Goal: Task Accomplishment & Management: Manage account settings

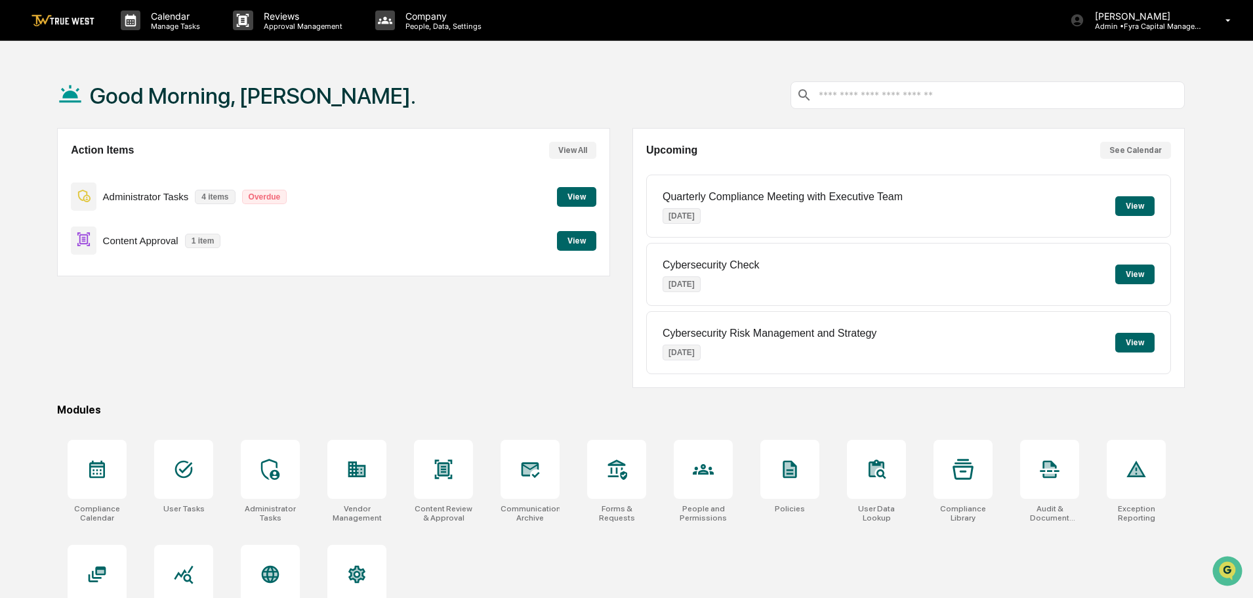
click at [579, 239] on button "View" at bounding box center [576, 241] width 39 height 20
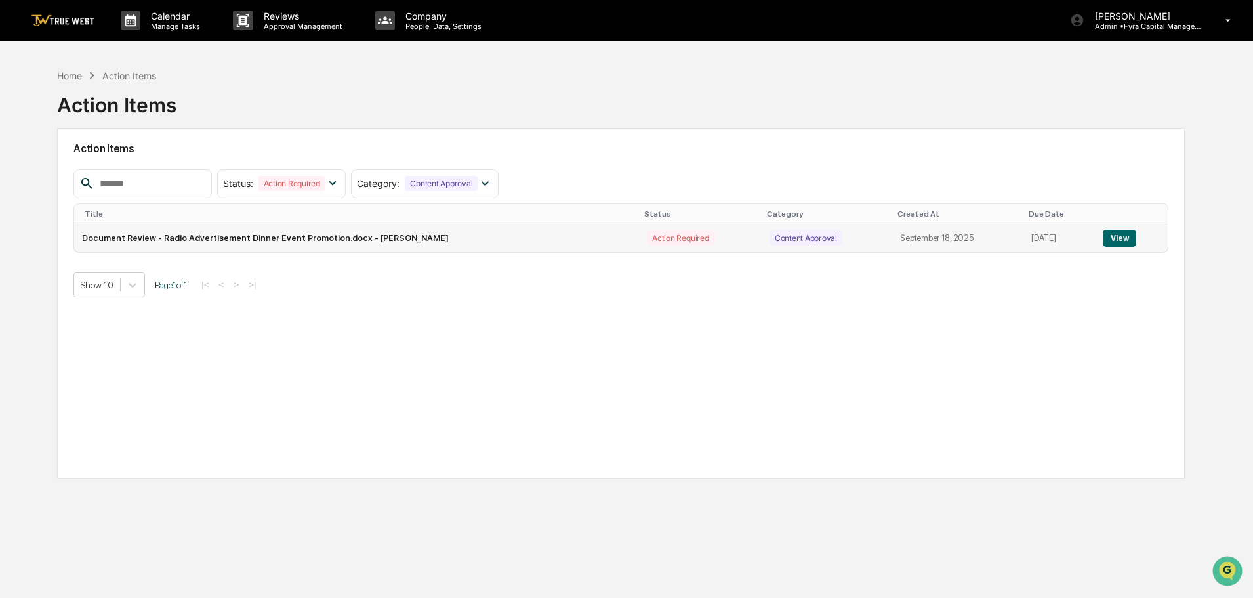
click at [1130, 234] on button "View" at bounding box center [1119, 238] width 33 height 17
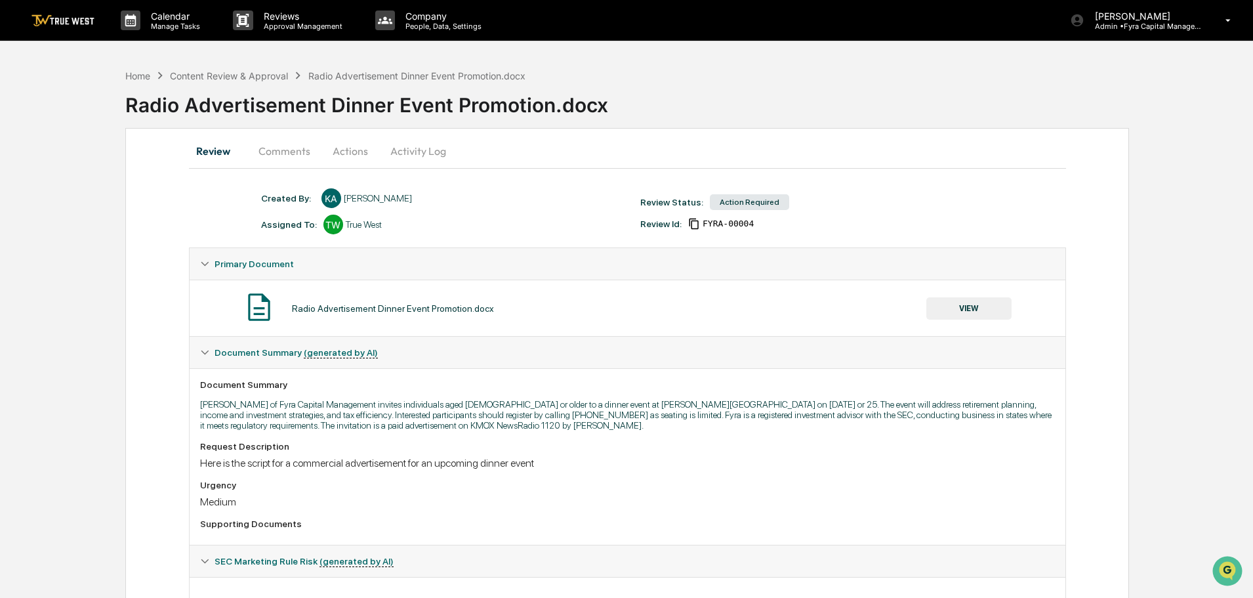
click at [976, 308] on button "VIEW" at bounding box center [968, 308] width 85 height 22
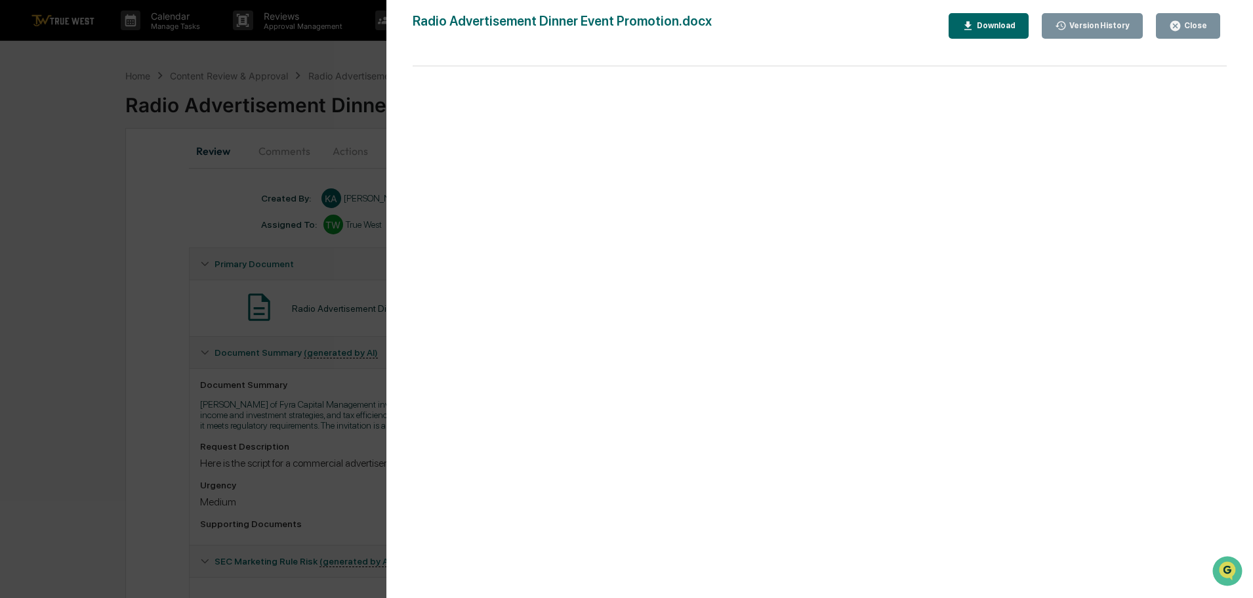
click at [1180, 26] on icon "button" at bounding box center [1175, 26] width 10 height 10
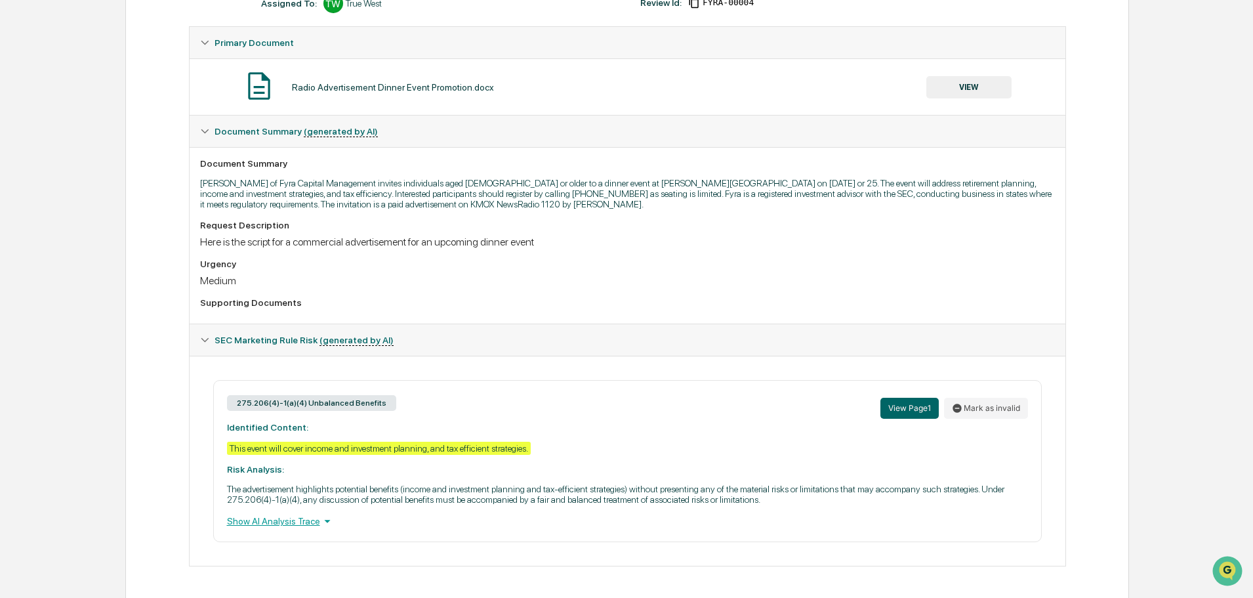
scroll to position [223, 0]
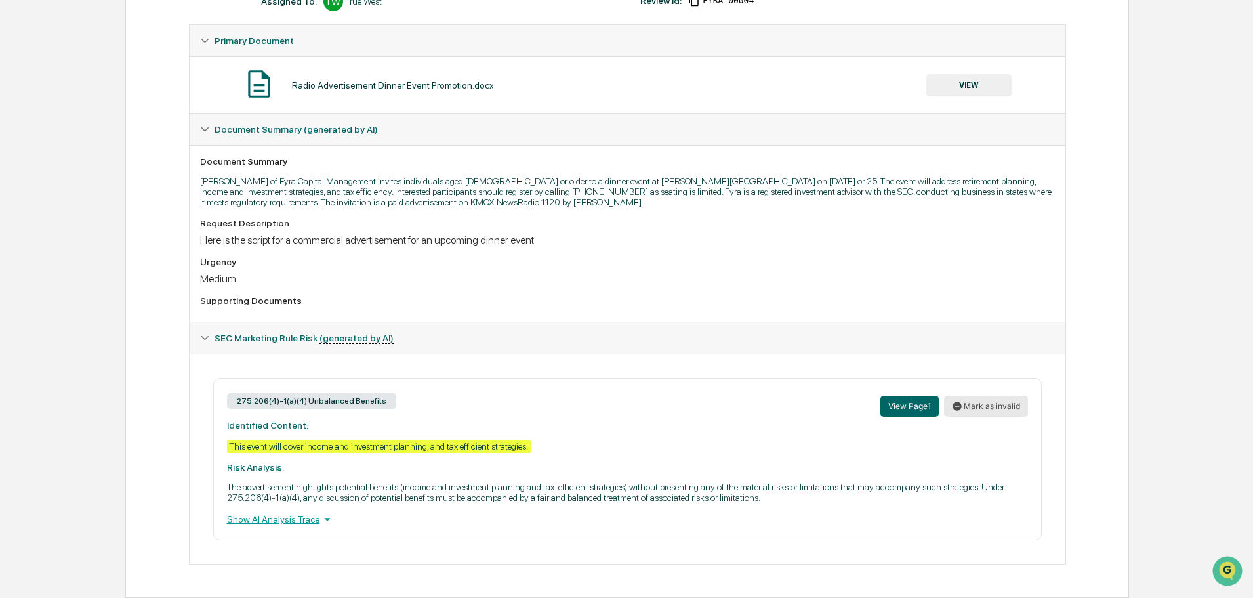
click at [983, 407] on button "Mark as invalid" at bounding box center [986, 406] width 84 height 21
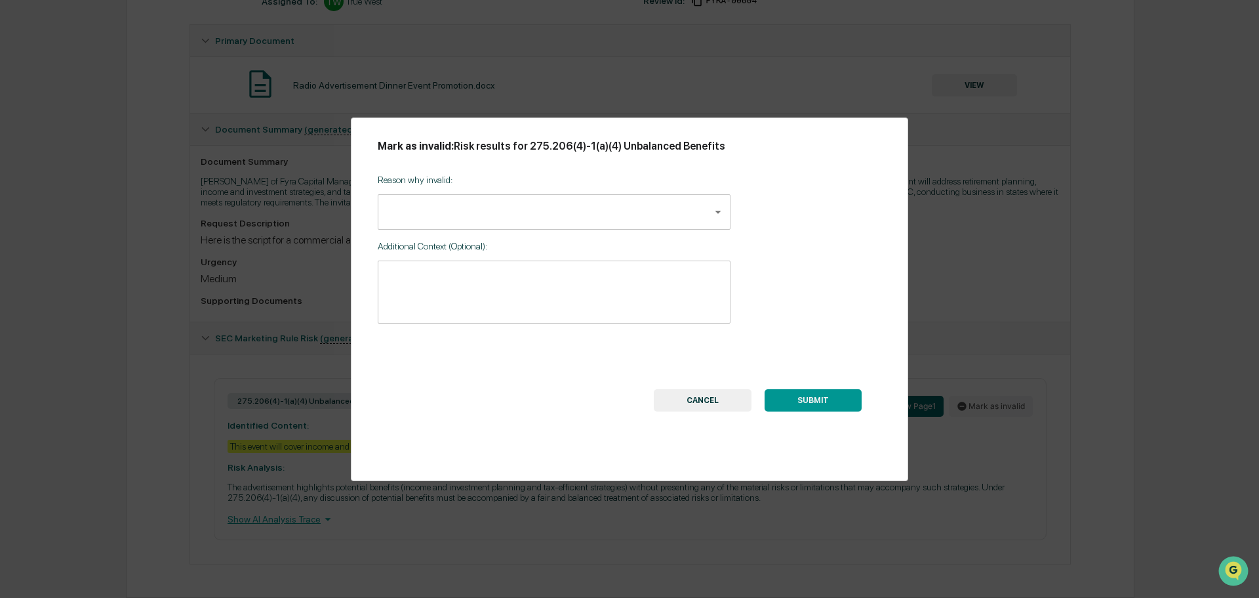
click at [716, 212] on body "Calendar Manage Tasks Reviews Approval Management Company People, Data, Setting…" at bounding box center [629, 187] width 1259 height 821
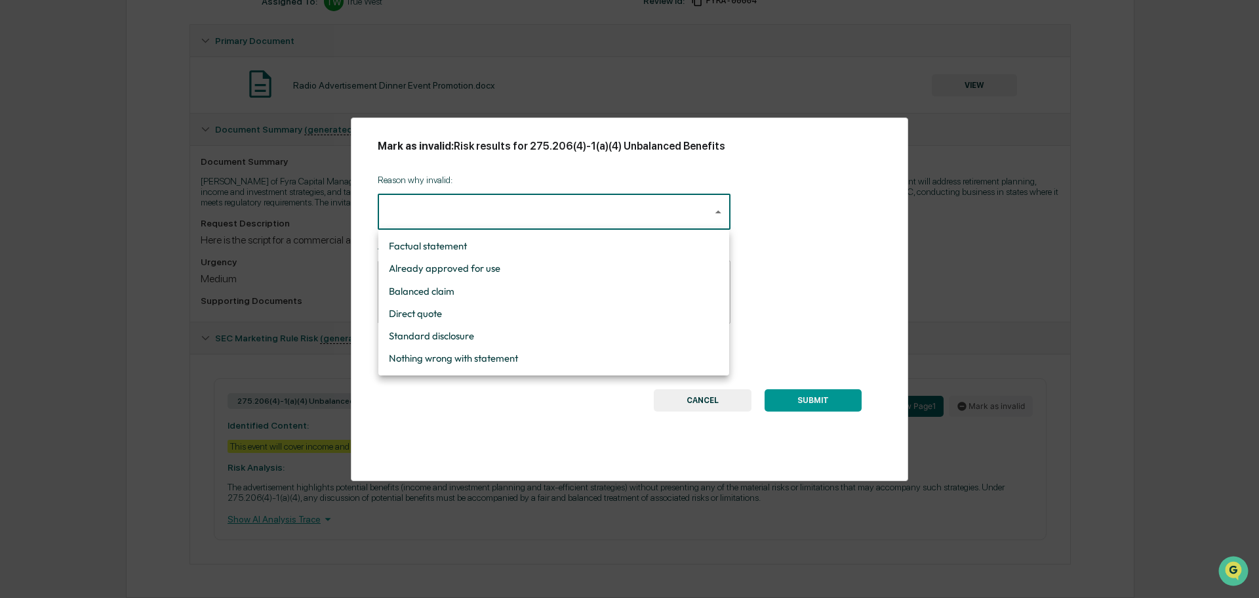
click at [432, 355] on li "Nothing wrong with statement" at bounding box center [553, 358] width 351 height 22
type input "**********"
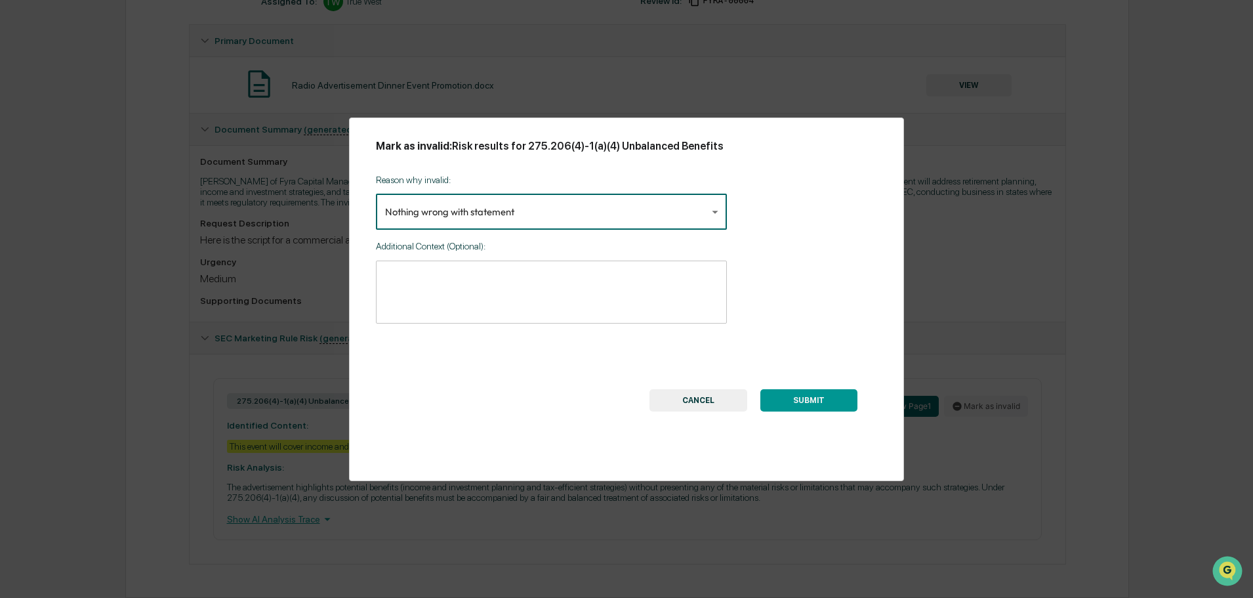
click at [810, 398] on button "SUBMIT" at bounding box center [808, 400] width 97 height 22
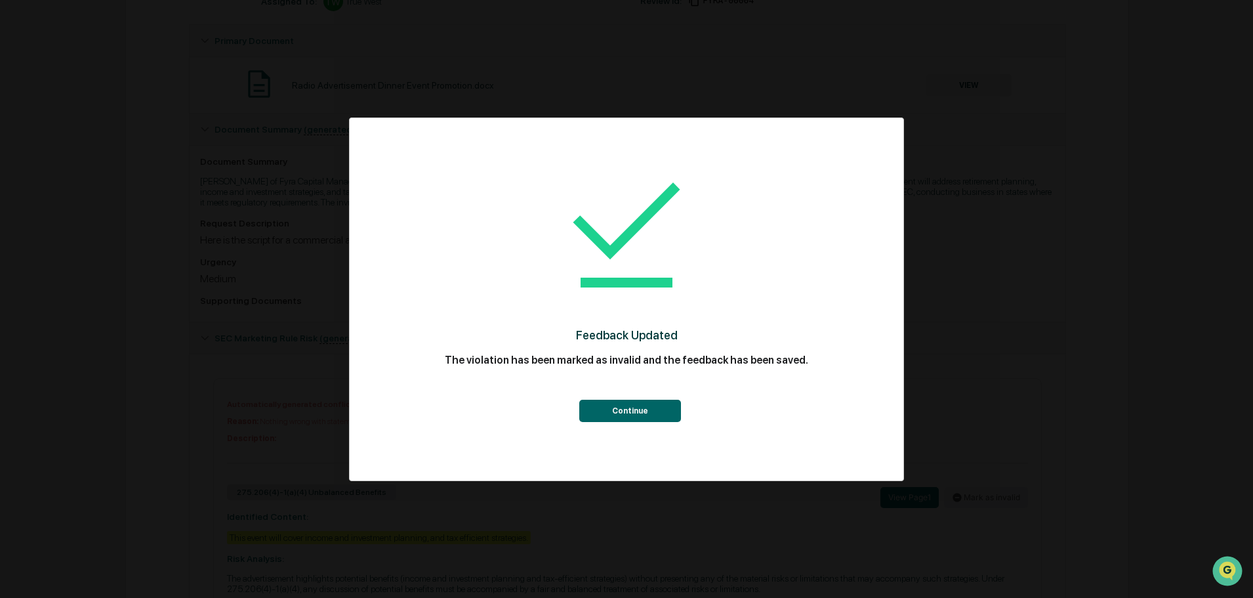
click at [633, 407] on button "Continue" at bounding box center [630, 410] width 102 height 22
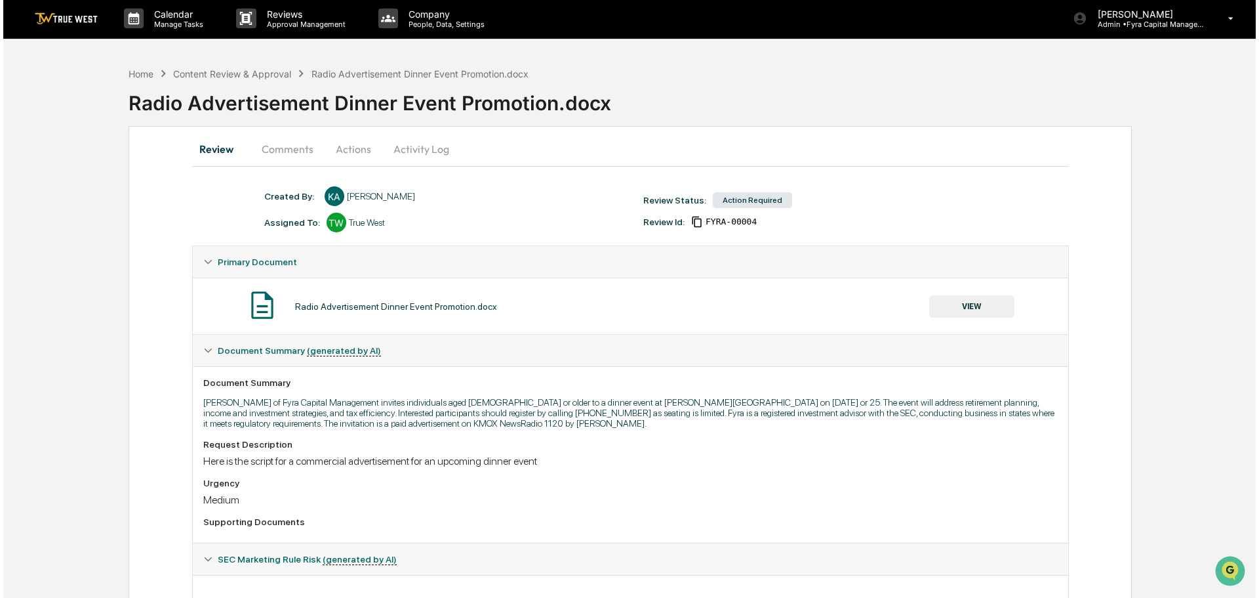
scroll to position [0, 0]
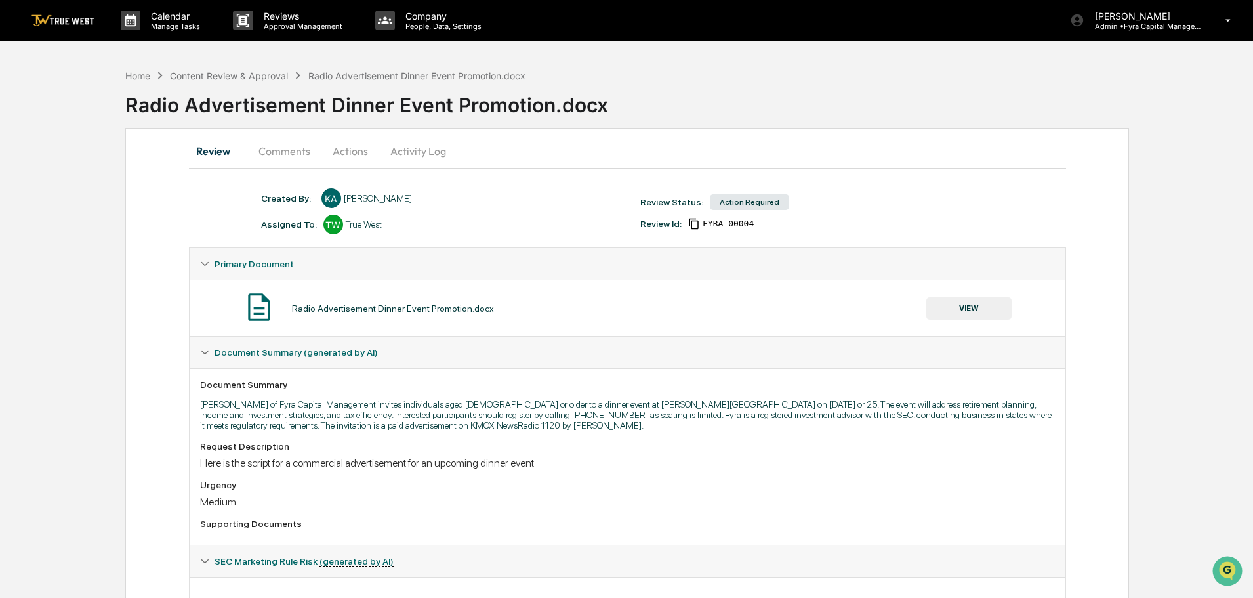
click at [345, 145] on button "Actions" at bounding box center [350, 150] width 59 height 31
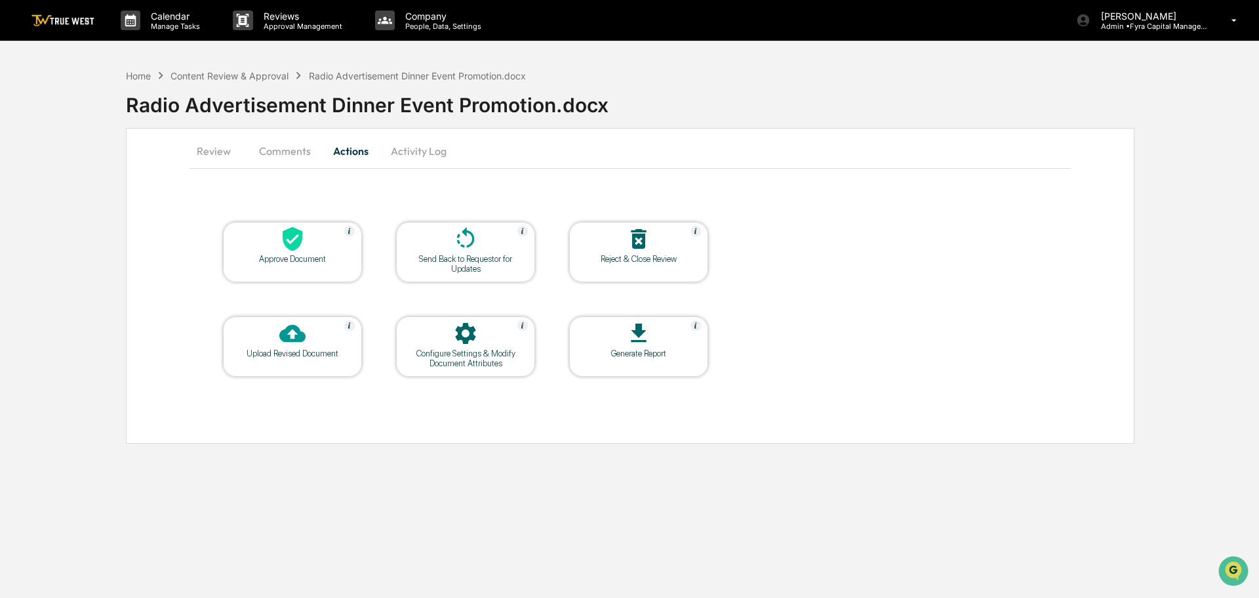
click at [292, 244] on icon at bounding box center [293, 239] width 20 height 24
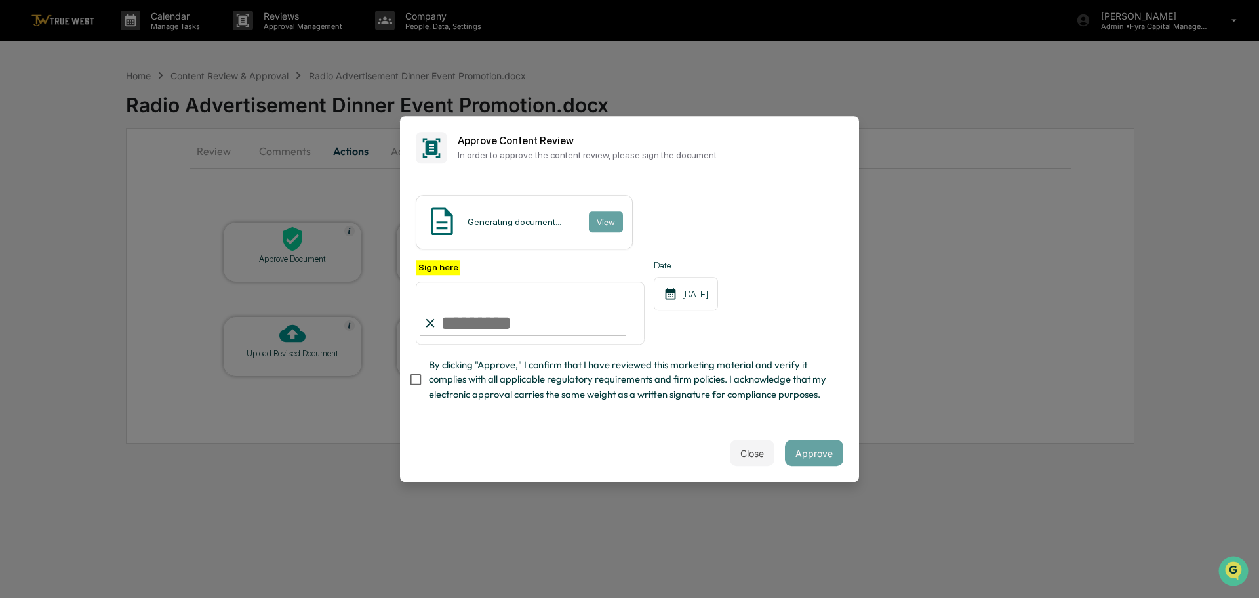
click at [592, 220] on button "View" at bounding box center [606, 221] width 34 height 21
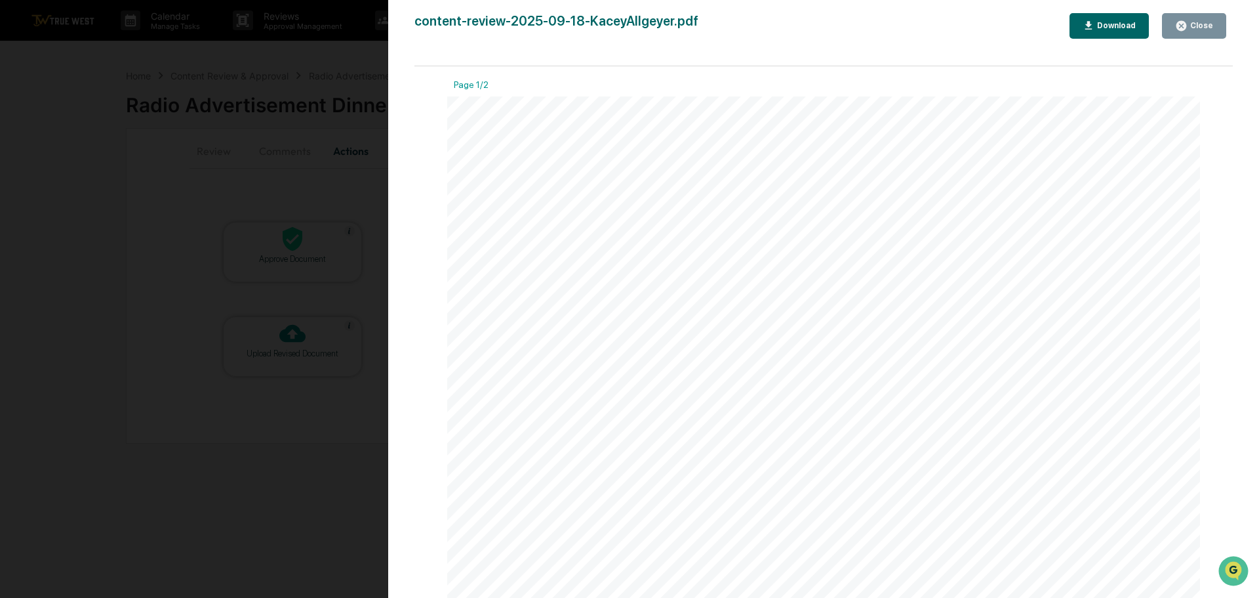
click at [351, 63] on div "Version History [DATE] 01:07 PM [PERSON_NAME] content-review-2025-09-18-KaceyAl…" at bounding box center [629, 299] width 1259 height 598
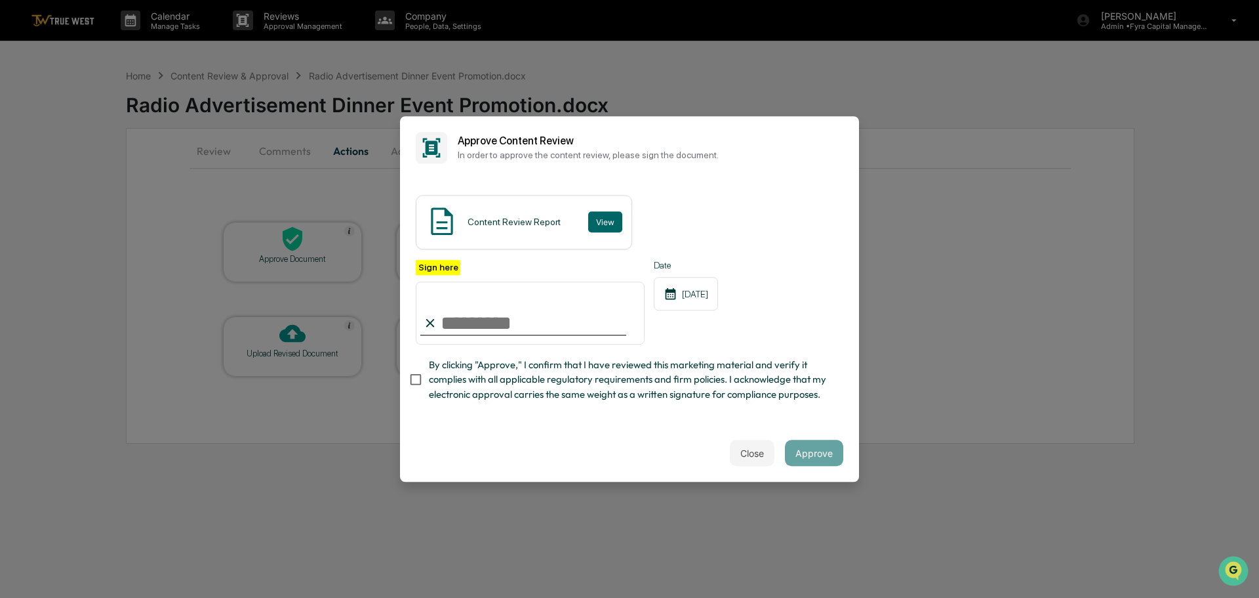
click at [519, 321] on input "Sign here" at bounding box center [530, 312] width 229 height 63
type input "**********"
click at [821, 458] on button "Approve" at bounding box center [814, 452] width 58 height 26
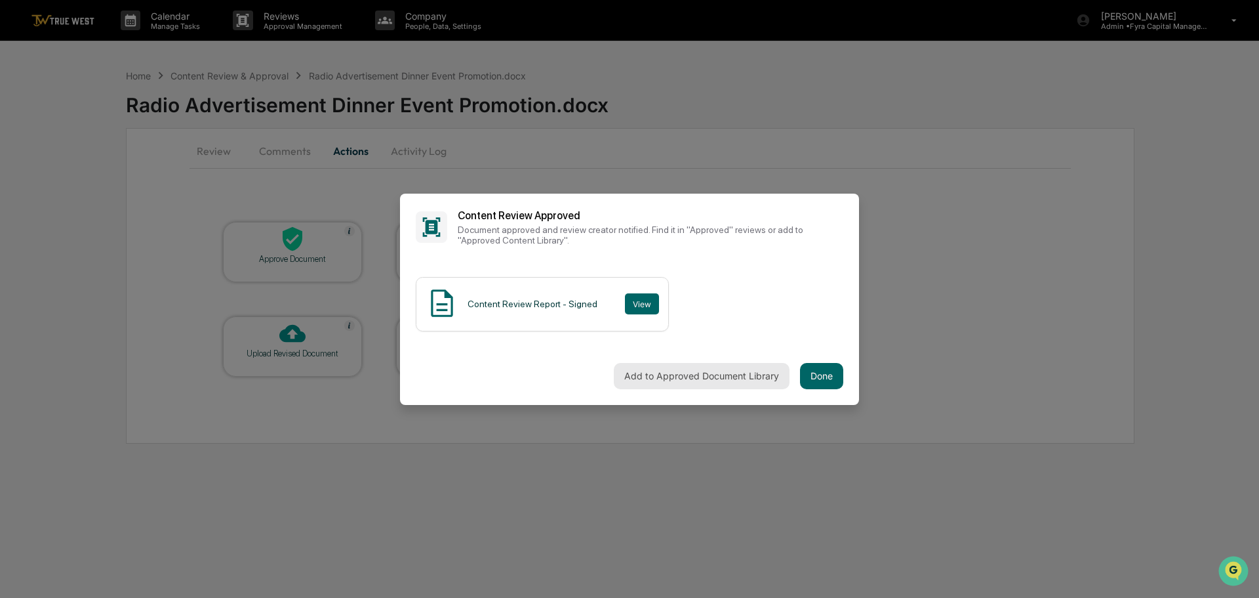
click at [682, 376] on button "Add to Approved Document Library" at bounding box center [702, 376] width 176 height 26
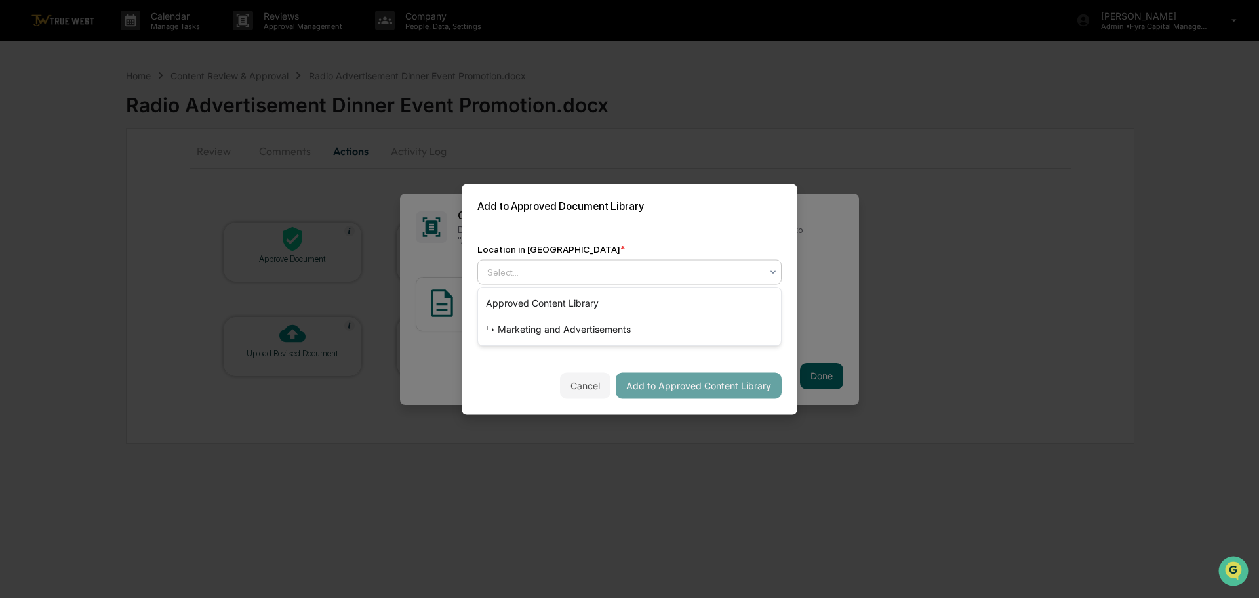
click at [603, 271] on div at bounding box center [624, 271] width 274 height 13
click at [563, 327] on div "↳ Marketing and Advertisements" at bounding box center [629, 329] width 303 height 26
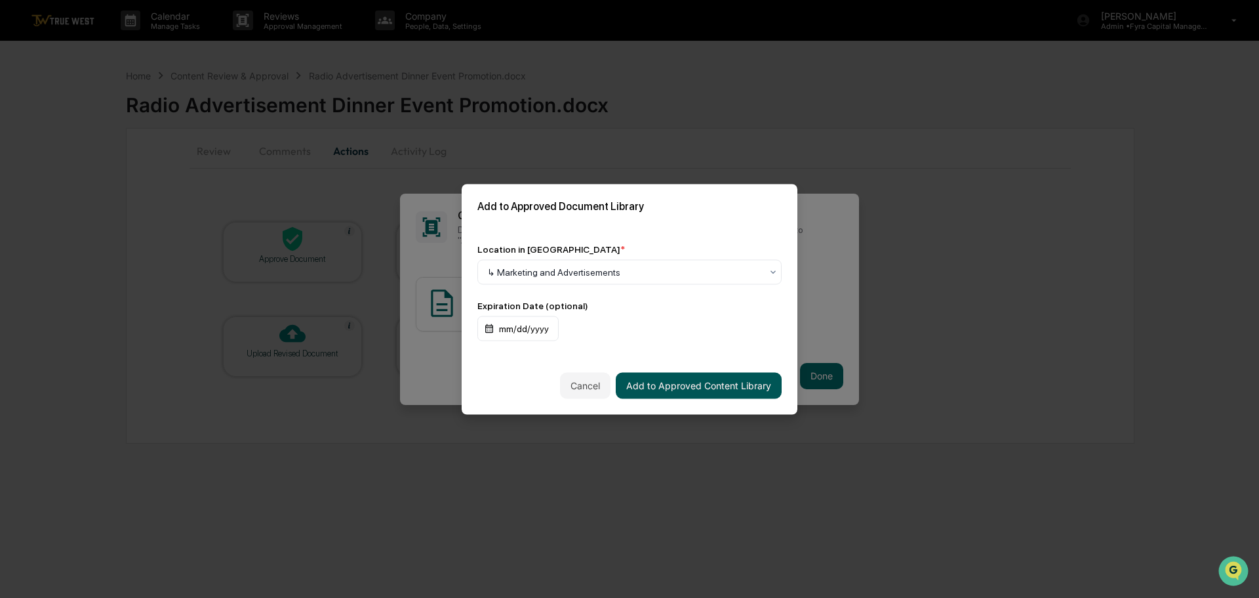
click at [672, 386] on button "Add to Approved Content Library" at bounding box center [699, 385] width 166 height 26
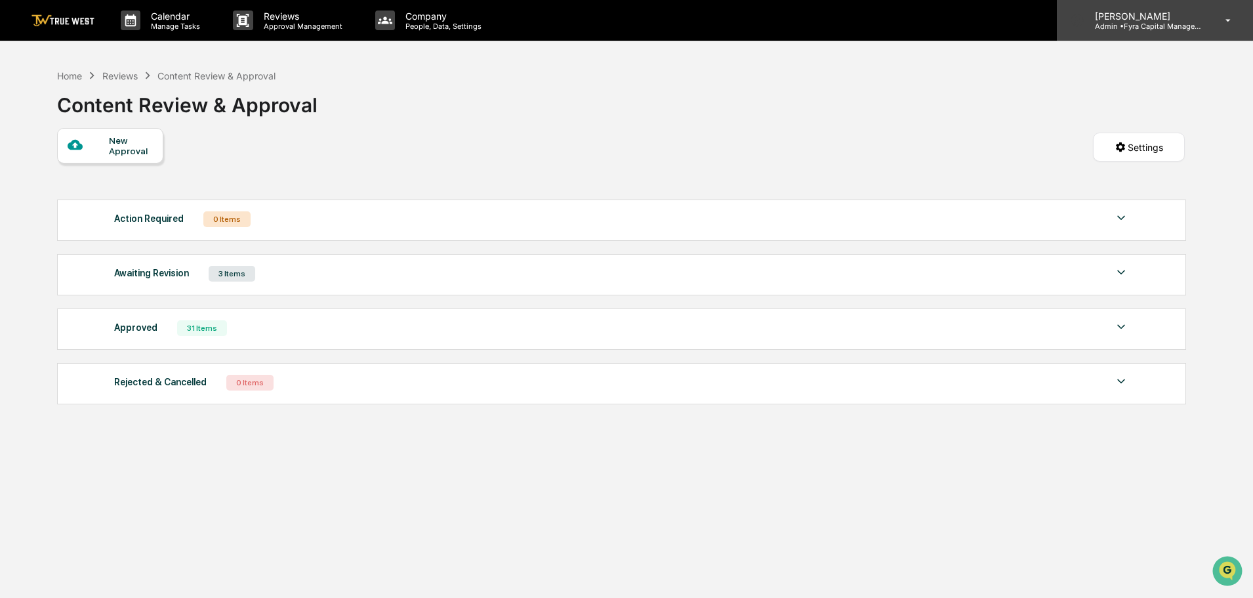
click at [1147, 18] on p "[PERSON_NAME]" at bounding box center [1145, 15] width 122 height 11
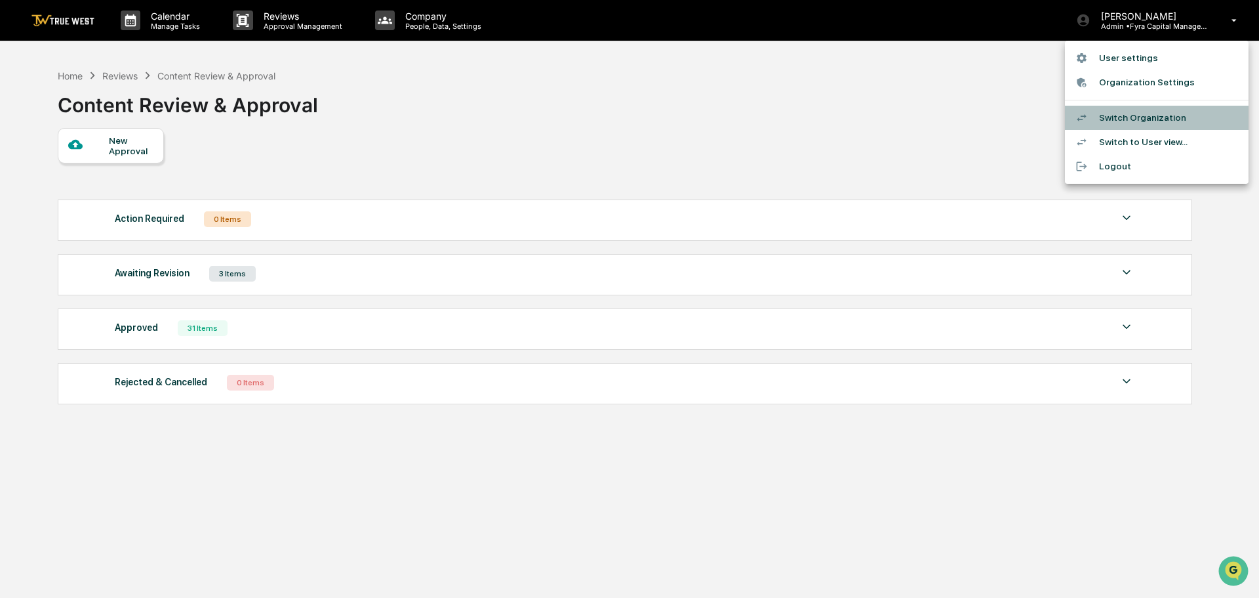
click at [1141, 115] on li "Switch Organization" at bounding box center [1157, 118] width 184 height 24
